Goal: Information Seeking & Learning: Learn about a topic

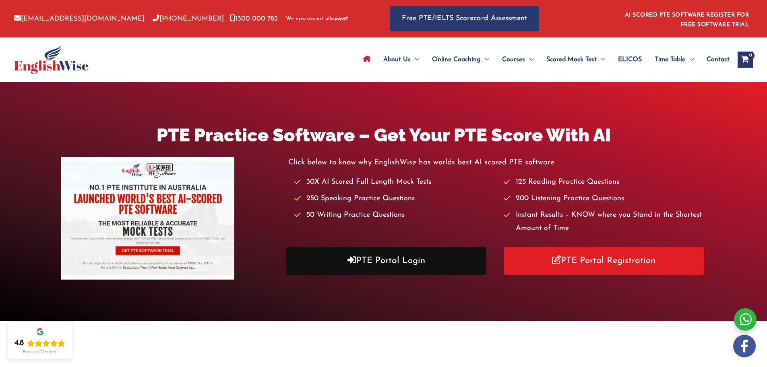
click at [382, 259] on link "PTE Portal Login" at bounding box center [386, 261] width 200 height 28
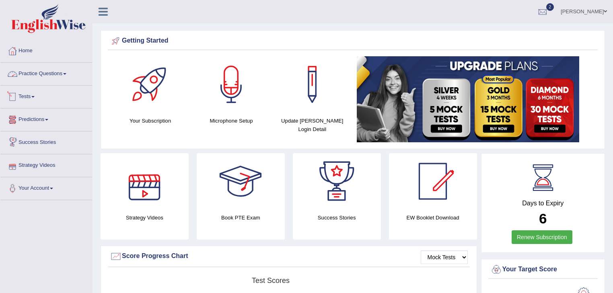
click at [42, 72] on link "Practice Questions" at bounding box center [46, 73] width 92 height 20
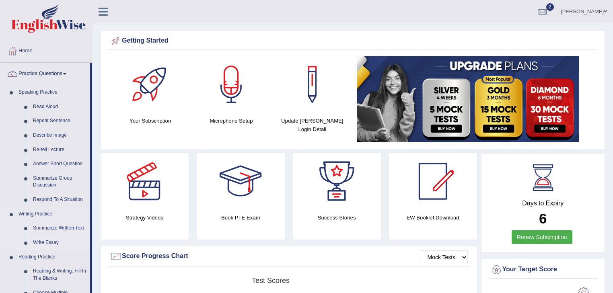
click at [47, 242] on link "Write Essay" at bounding box center [59, 243] width 61 height 14
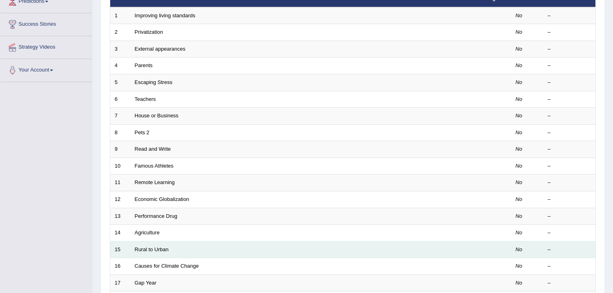
scroll to position [32, 0]
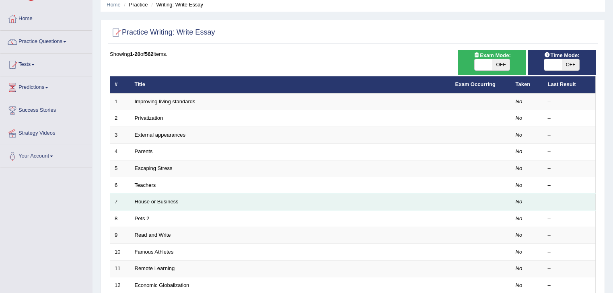
click at [161, 202] on link "House or Business" at bounding box center [157, 202] width 44 height 6
